Goal: Check status: Check status

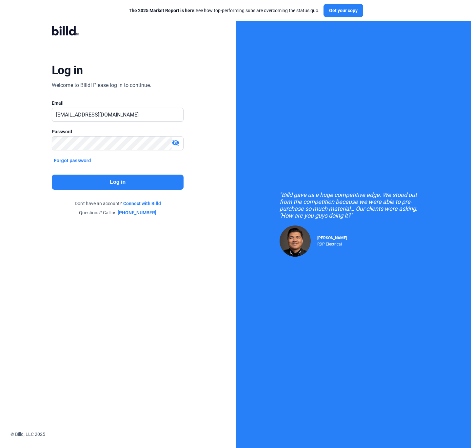
click at [147, 182] on button "Log in" at bounding box center [118, 181] width 132 height 15
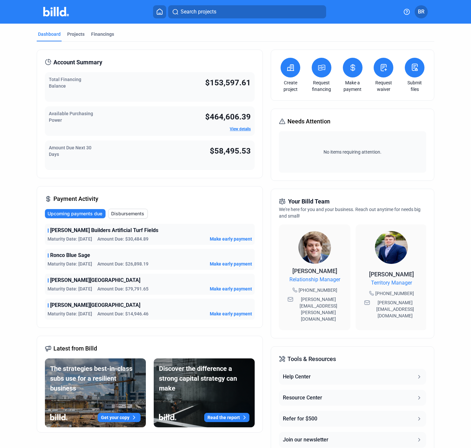
click at [121, 216] on span "Disbursements" at bounding box center [127, 213] width 33 height 7
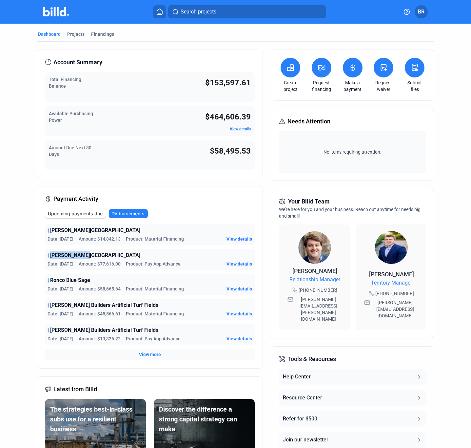
drag, startPoint x: 49, startPoint y: 257, endPoint x: 89, endPoint y: 257, distance: 40.0
click at [89, 257] on div "[PERSON_NAME][GEOGRAPHIC_DATA]" at bounding box center [150, 255] width 205 height 8
copy span "[PERSON_NAME][GEOGRAPHIC_DATA]"
click at [84, 216] on span "Upcoming payments due" at bounding box center [75, 213] width 55 height 7
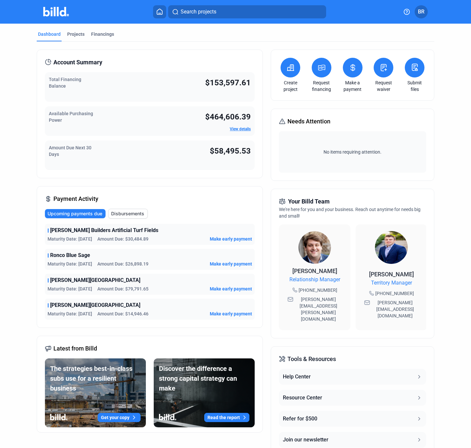
click at [121, 209] on button "Disbursements" at bounding box center [128, 214] width 40 height 10
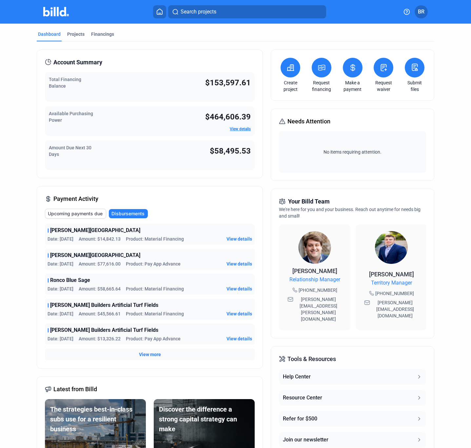
click at [83, 211] on span "Upcoming payments due" at bounding box center [75, 213] width 55 height 7
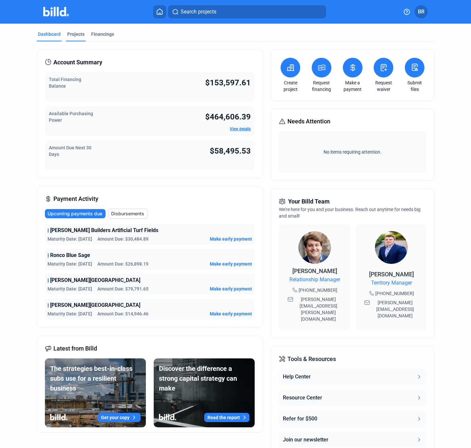
click at [80, 33] on div "Projects" at bounding box center [75, 34] width 17 height 7
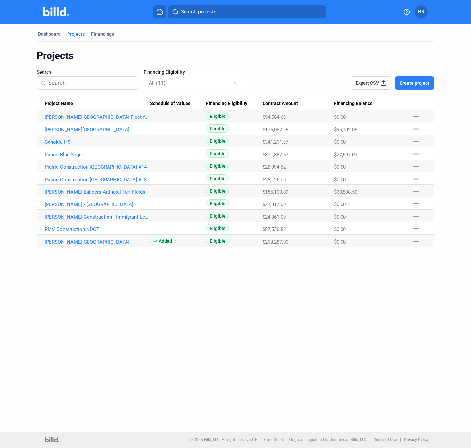
drag, startPoint x: 67, startPoint y: 130, endPoint x: 74, endPoint y: 193, distance: 63.4
click at [74, 193] on tbody "[PERSON_NAME] Fleet facility [GEOGRAPHIC_DATA] $94,564.69 $0.00 more_horiz [PER…" at bounding box center [236, 178] width 398 height 137
drag, startPoint x: 116, startPoint y: 301, endPoint x: 362, endPoint y: 27, distance: 368.5
click at [116, 301] on div "Dashboard Projects Financings Projects Search Financing Eligibility All (11) Ex…" at bounding box center [235, 228] width 471 height 408
